Goal: Find specific page/section: Find specific page/section

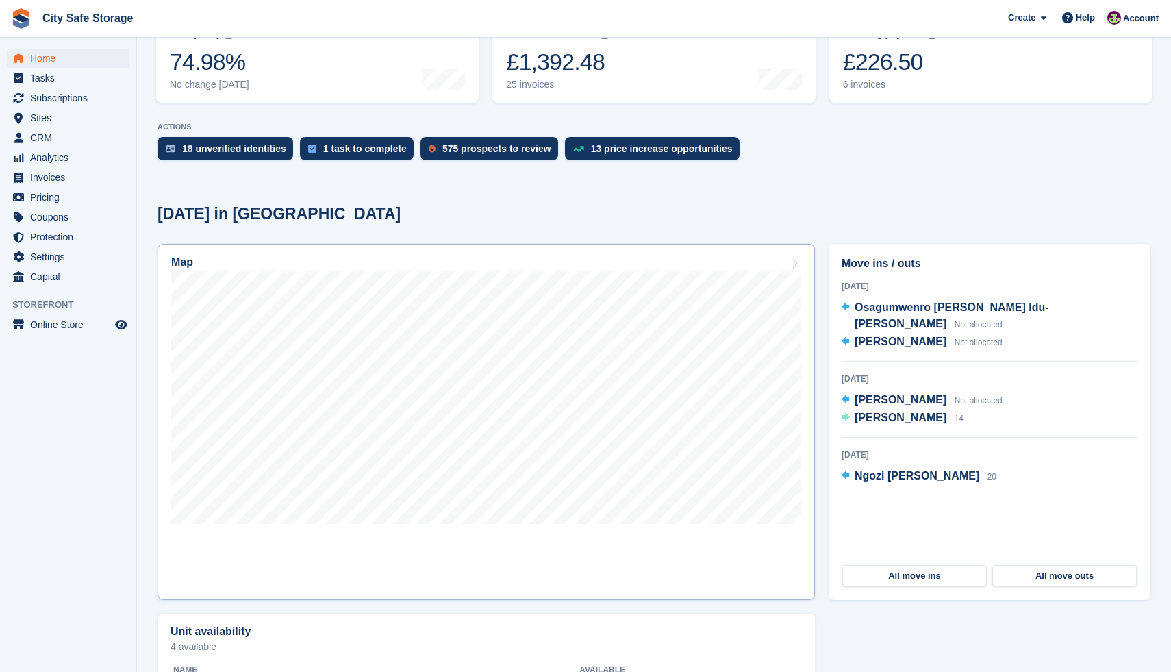
scroll to position [216, 0]
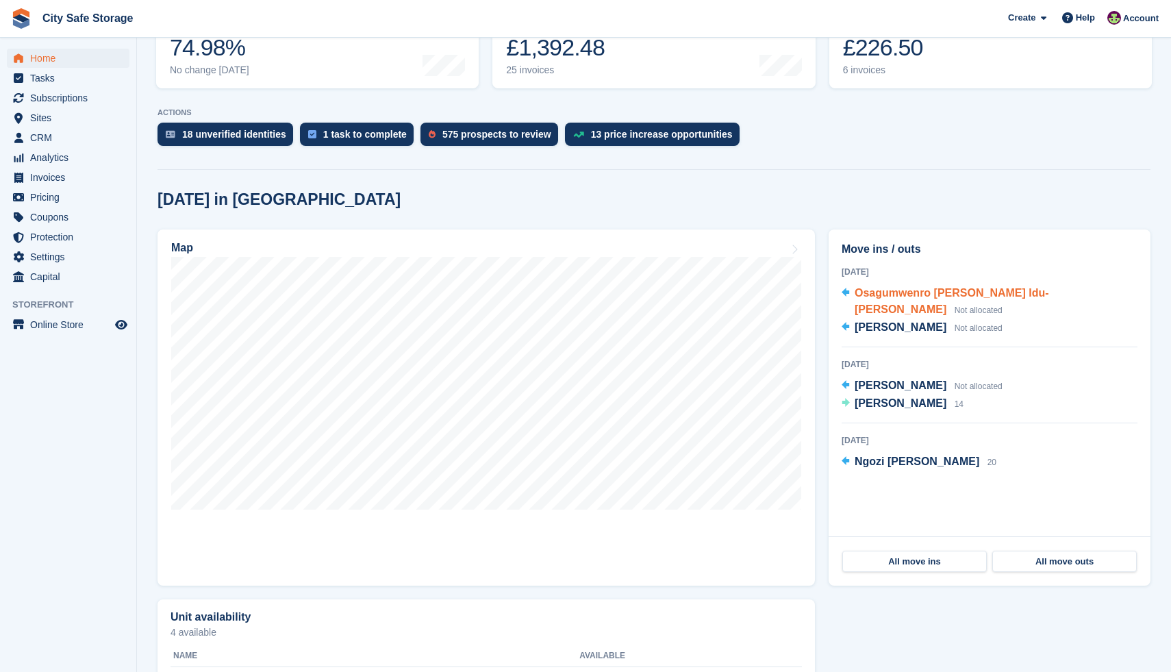
click at [945, 292] on span "Osagumwenro [PERSON_NAME] Idu-[PERSON_NAME]" at bounding box center [951, 301] width 194 height 28
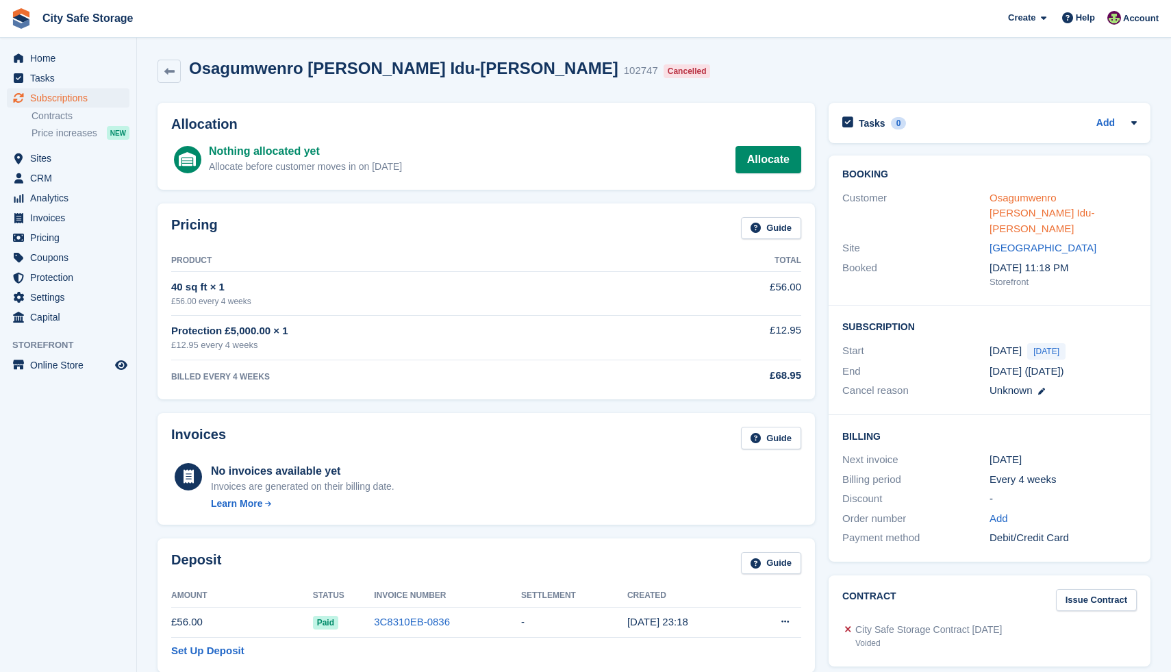
click at [1018, 199] on link "Osagumwenro [PERSON_NAME] Idu-[PERSON_NAME]" at bounding box center [1041, 213] width 105 height 42
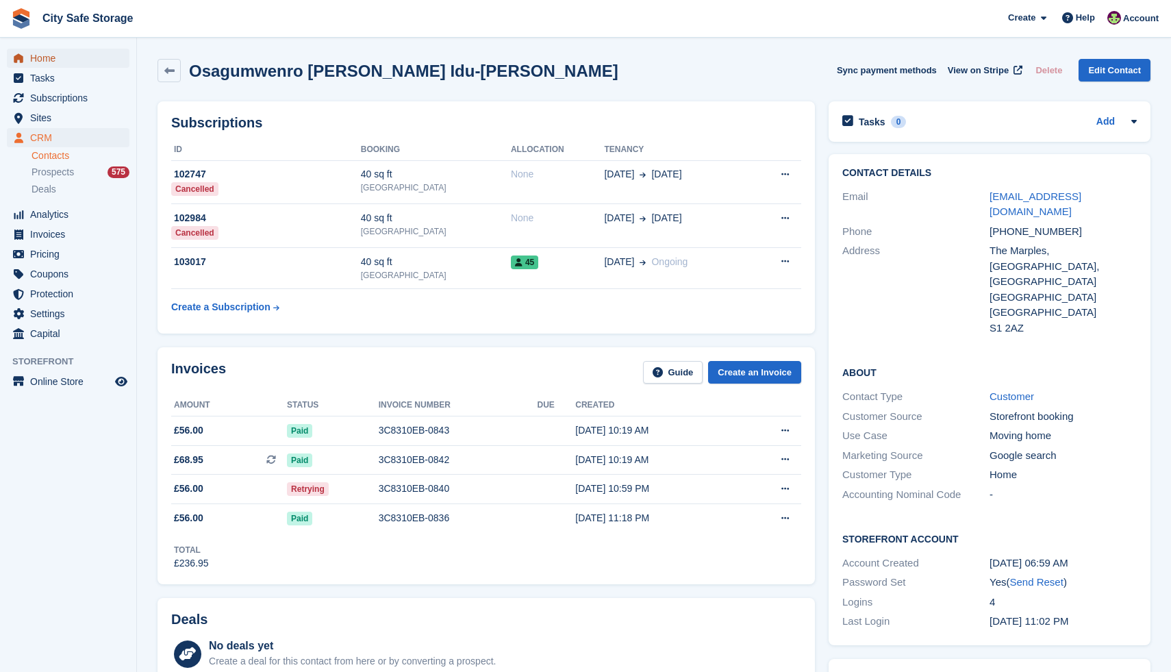
click at [56, 60] on span "Home" at bounding box center [71, 58] width 82 height 19
